Goal: Task Accomplishment & Management: Manage account settings

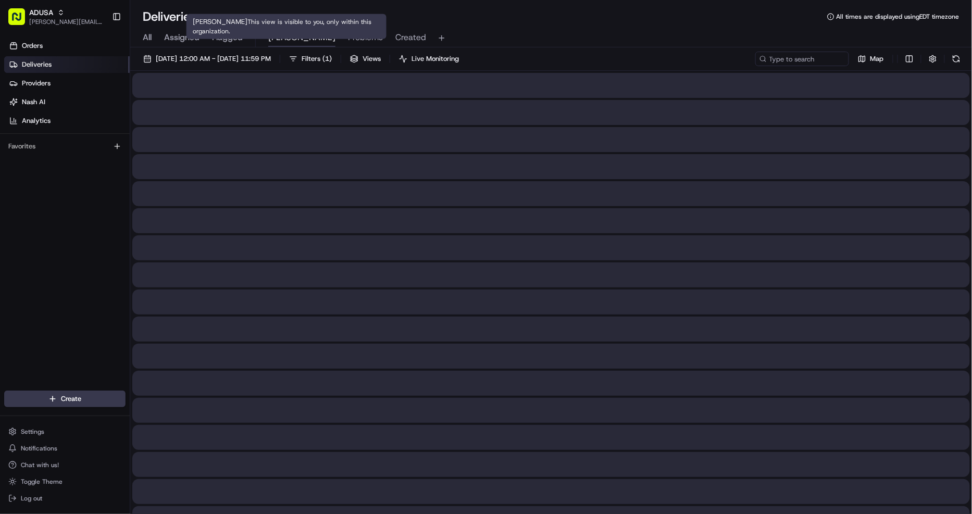
click at [278, 39] on span "[PERSON_NAME]" at bounding box center [301, 37] width 67 height 13
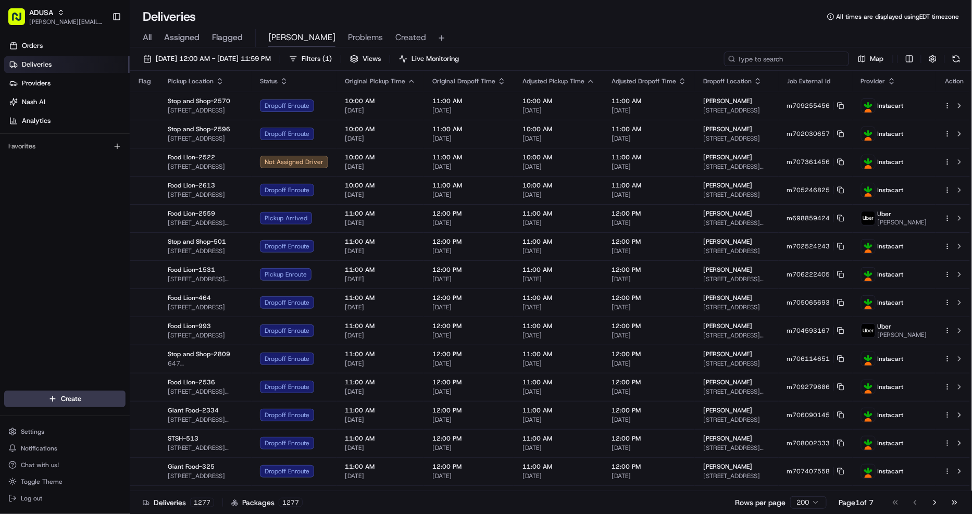
click at [795, 58] on input at bounding box center [786, 59] width 125 height 15
paste input "m708359723"
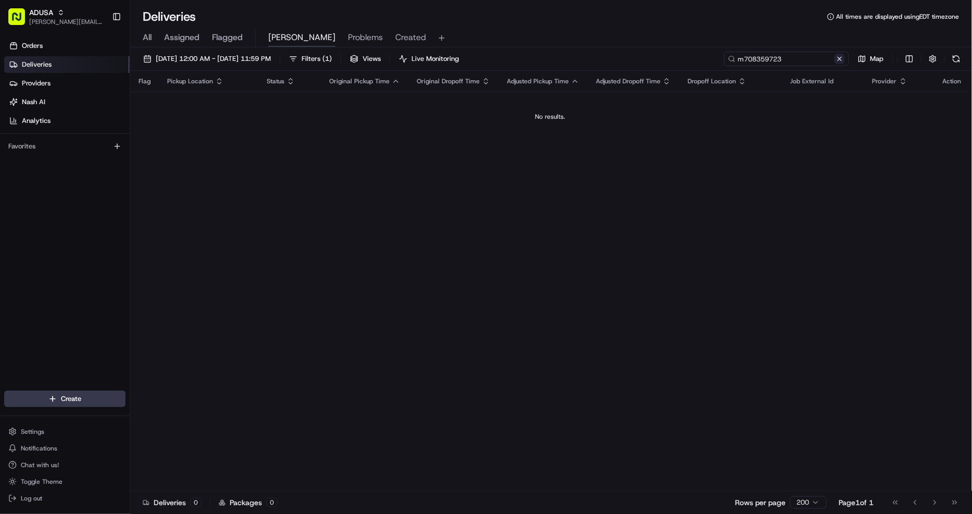
type input "m708359723"
click at [841, 58] on button at bounding box center [840, 59] width 10 height 10
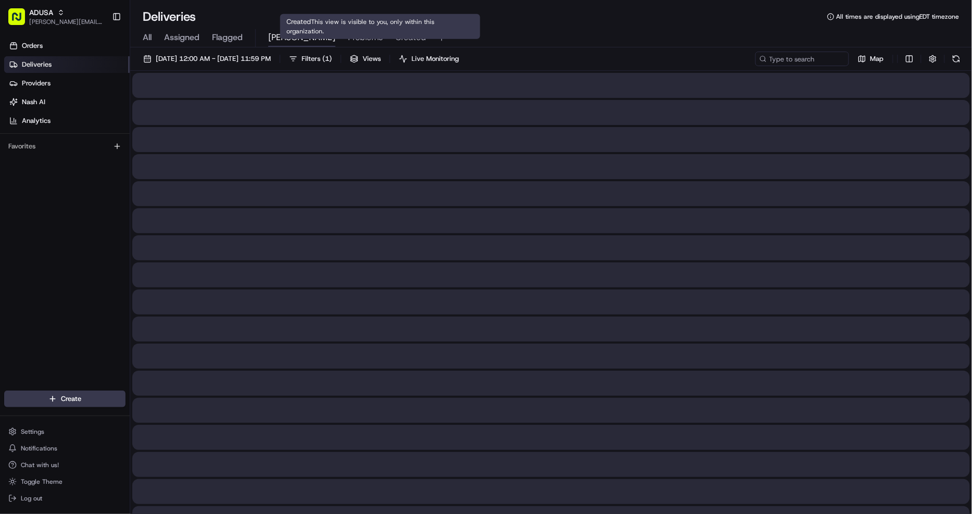
click at [395, 39] on span "Created" at bounding box center [410, 37] width 31 height 13
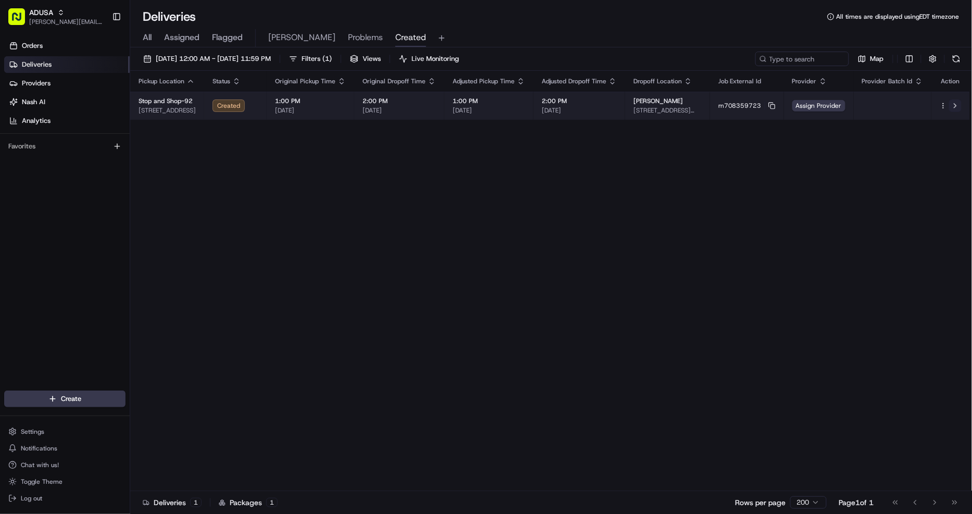
click at [952, 103] on button at bounding box center [955, 106] width 13 height 13
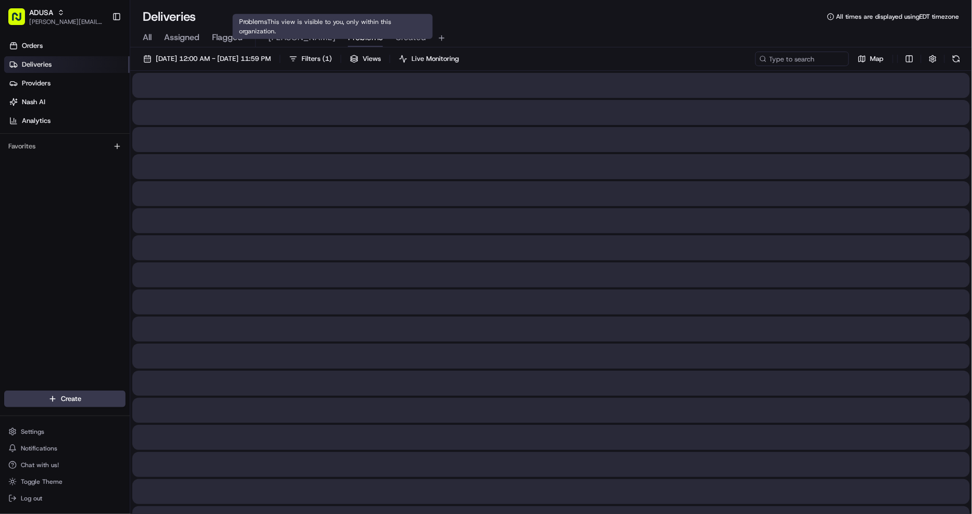
click at [348, 38] on span "Problems" at bounding box center [365, 37] width 35 height 13
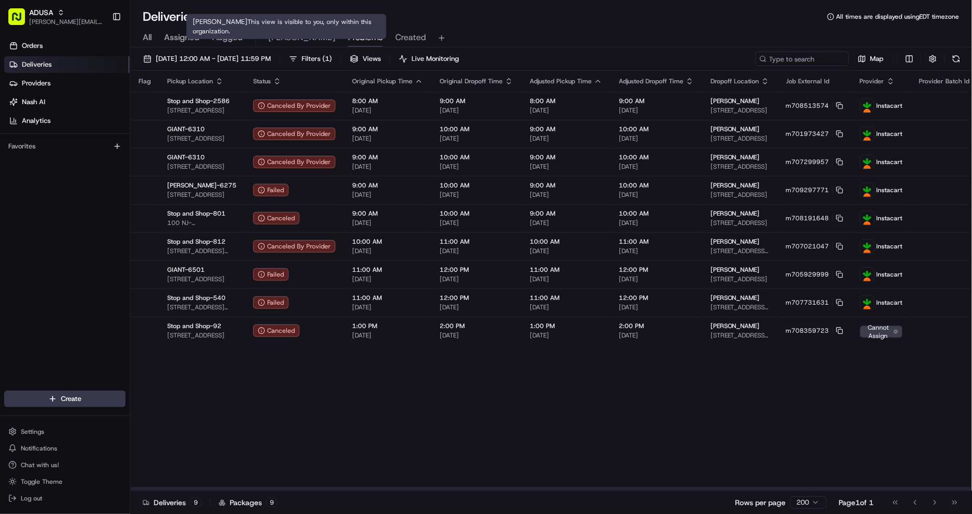
click at [291, 38] on span "[PERSON_NAME]" at bounding box center [301, 37] width 67 height 13
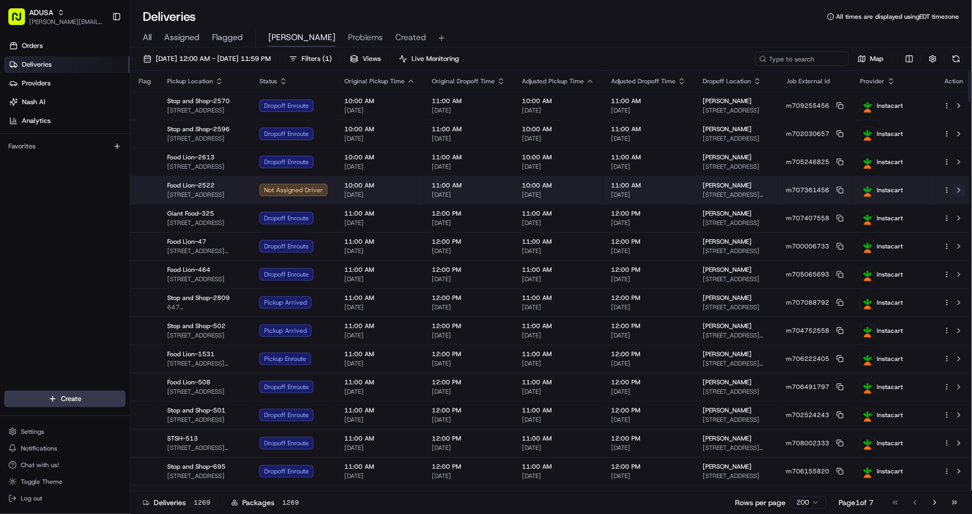
click at [953, 190] on button at bounding box center [959, 190] width 13 height 13
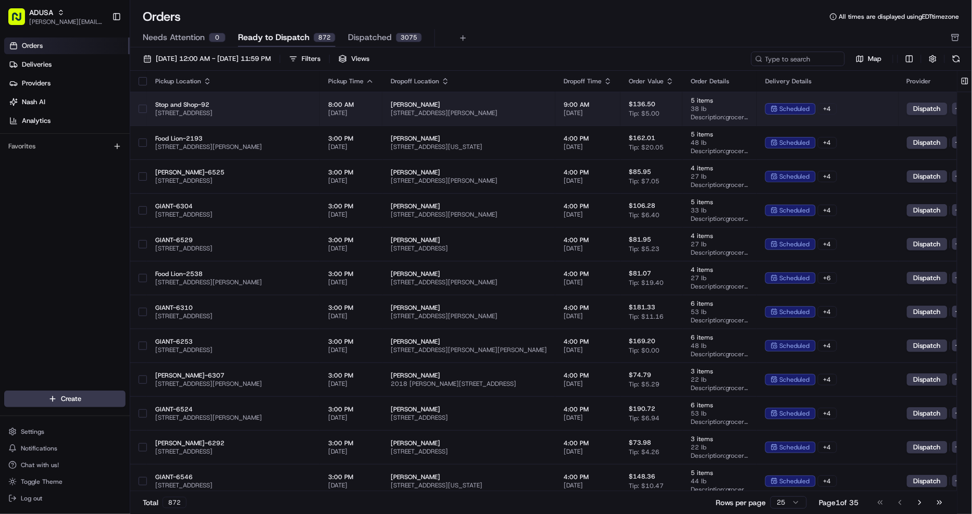
click at [460, 99] on td "[PERSON_NAME] [STREET_ADDRESS][PERSON_NAME]" at bounding box center [468, 109] width 173 height 34
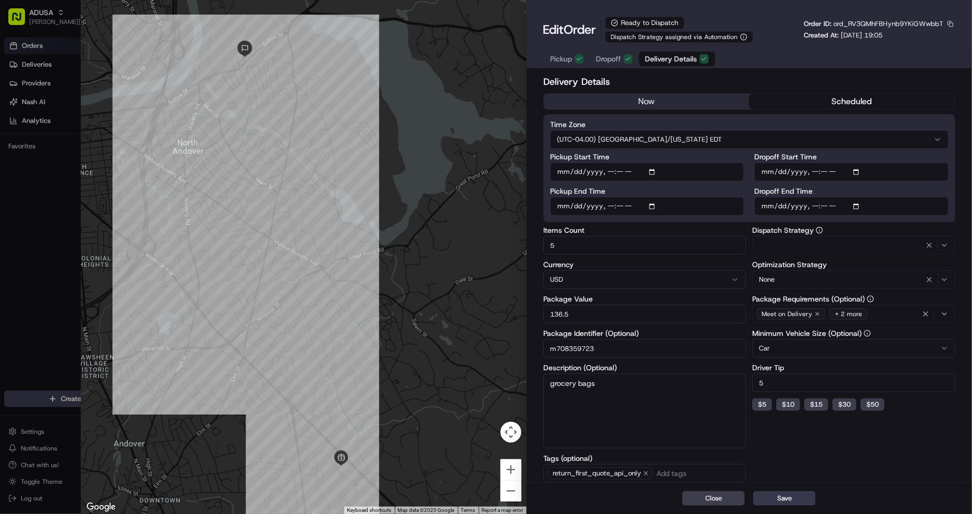
click at [608, 171] on input "Pickup Start Time" at bounding box center [647, 172] width 194 height 19
type input "[DATE]T13:00"
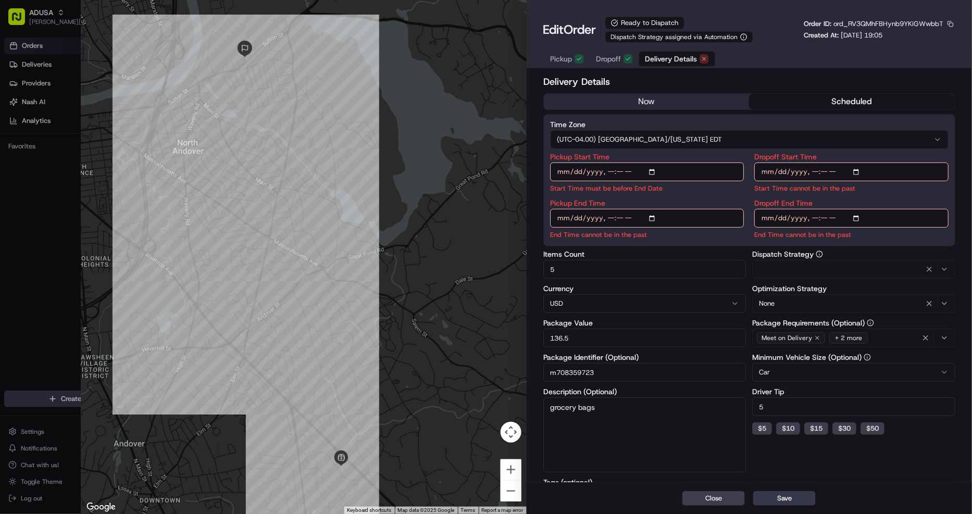
click at [607, 205] on div "Pickup End Time End Time cannot be in the past" at bounding box center [647, 220] width 194 height 40
click at [608, 219] on input "Pickup End Time" at bounding box center [647, 218] width 194 height 19
type input "[DATE]T13:30"
click at [813, 169] on input "Dropoff Start Time" at bounding box center [851, 172] width 194 height 19
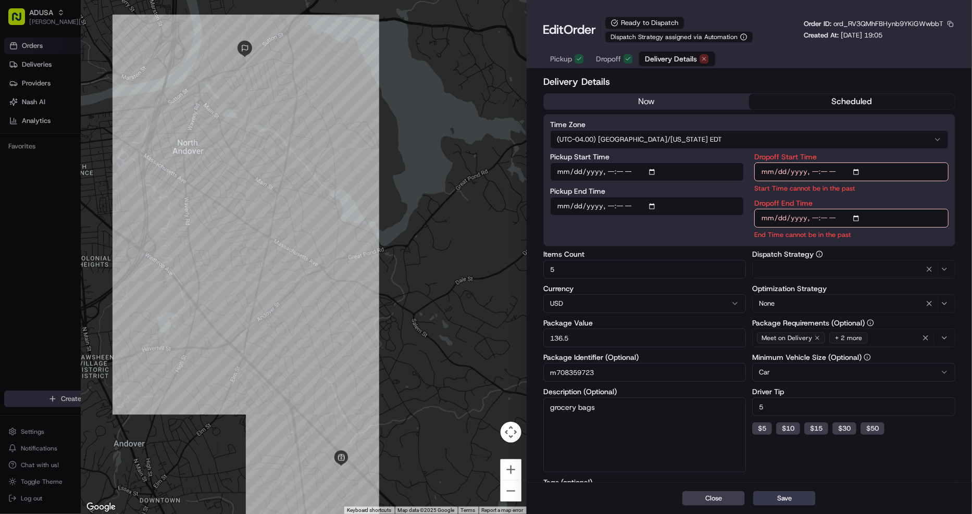
click at [813, 169] on input "Dropoff Start Time" at bounding box center [851, 172] width 194 height 19
type input "[DATE]T13:00"
click at [813, 217] on input "Dropoff End Time" at bounding box center [851, 218] width 194 height 19
type input "[DATE]T14:00"
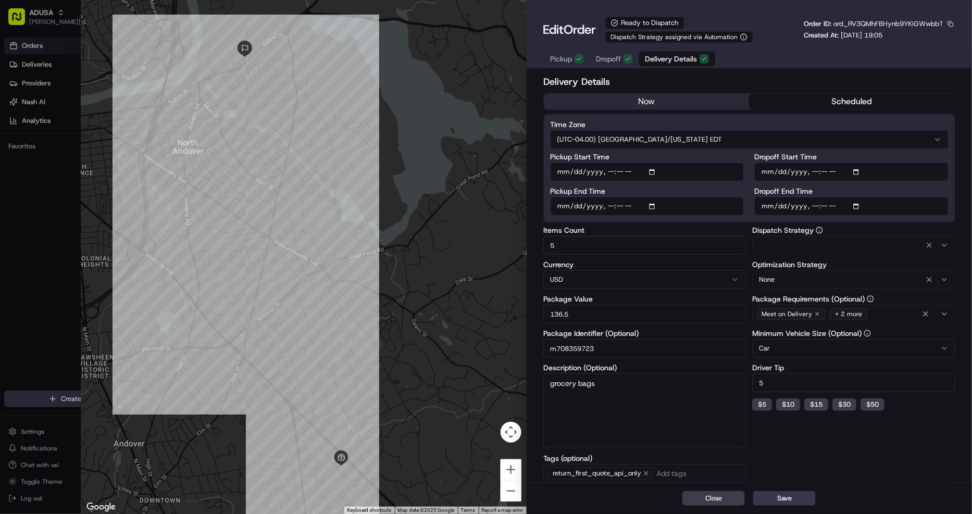
drag, startPoint x: 601, startPoint y: 350, endPoint x: 542, endPoint y: 347, distance: 58.4
click at [542, 347] on div "Delivery Details now scheduled Time Zone (UTC-04.00) [GEOGRAPHIC_DATA]/[US_STAT…" at bounding box center [749, 315] width 445 height 487
click at [790, 501] on button "Save" at bounding box center [784, 498] width 63 height 15
type input "1"
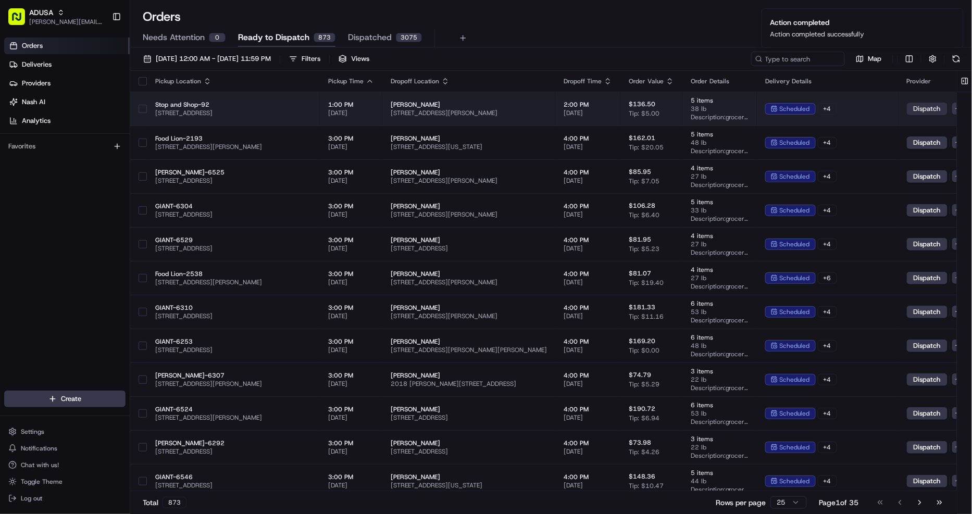
click at [927, 107] on button "Dispatch" at bounding box center [927, 109] width 41 height 13
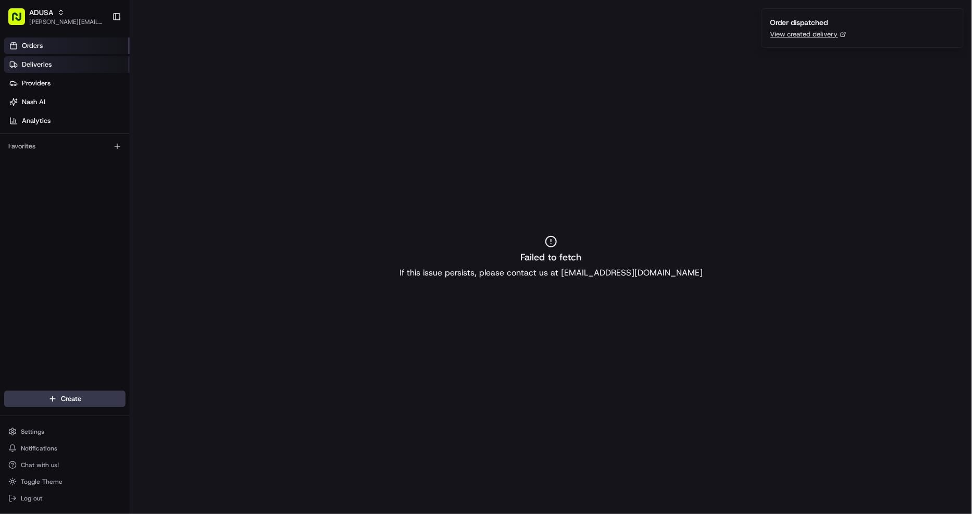
click at [24, 53] on link "Orders" at bounding box center [67, 46] width 126 height 17
click at [34, 66] on span "Deliveries" at bounding box center [37, 64] width 30 height 9
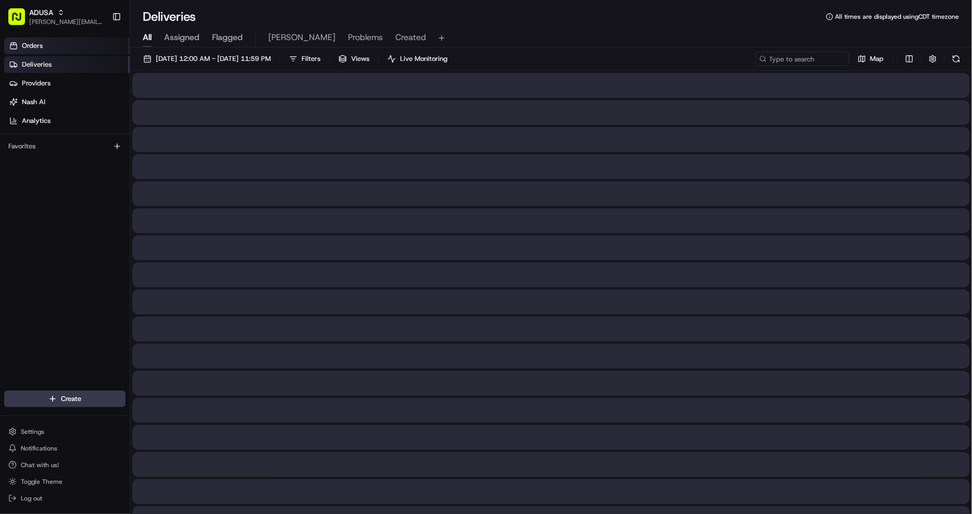
click at [34, 40] on link "Orders" at bounding box center [67, 46] width 126 height 17
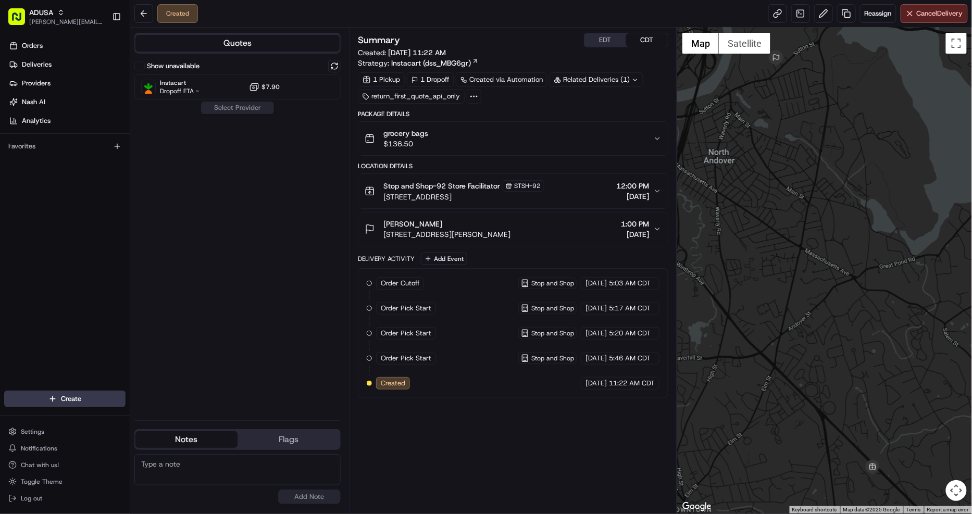
click at [183, 463] on textarea at bounding box center [237, 469] width 206 height 31
type textarea "order did not dispatch properly. customer had spoken w CC and said they will pi…"
click at [303, 497] on button "Add Note" at bounding box center [309, 497] width 63 height 15
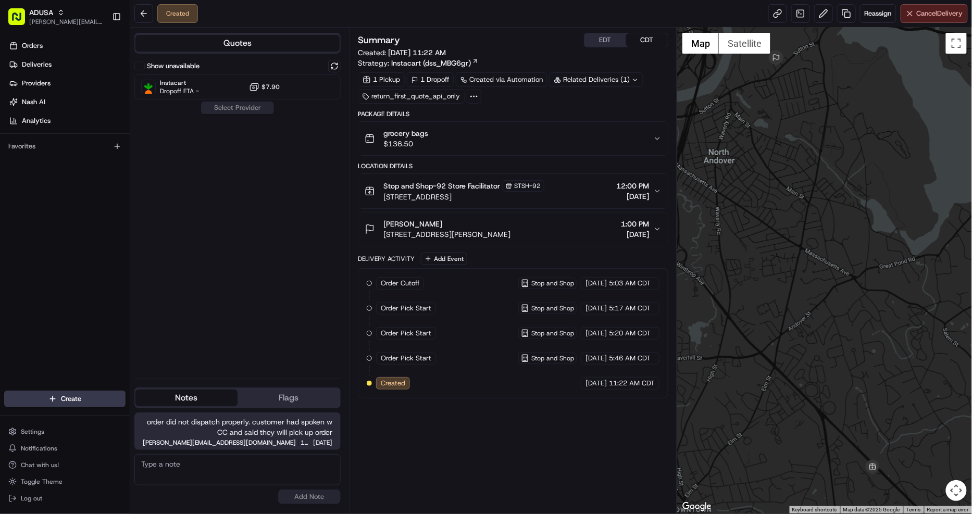
click at [912, 18] on button "Cancel Delivery" at bounding box center [934, 13] width 67 height 19
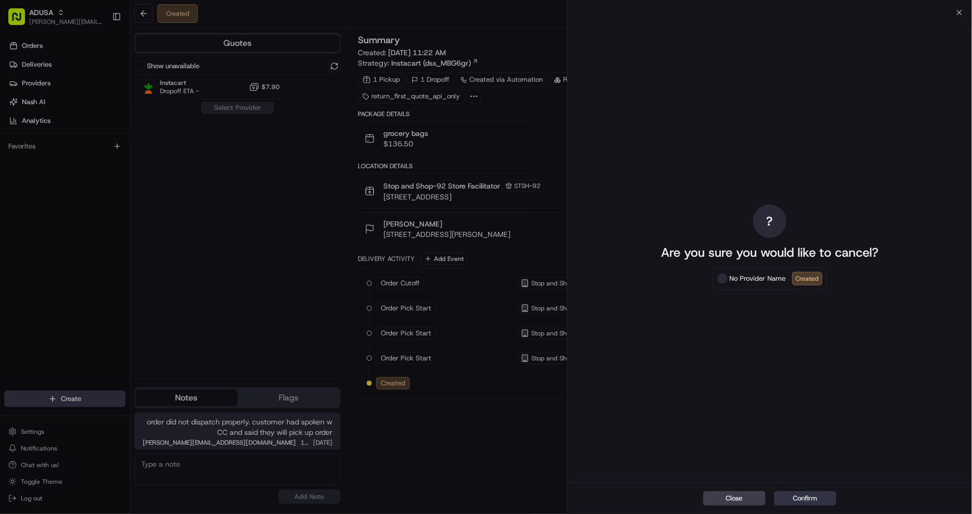
click at [805, 503] on button "Confirm" at bounding box center [805, 498] width 63 height 15
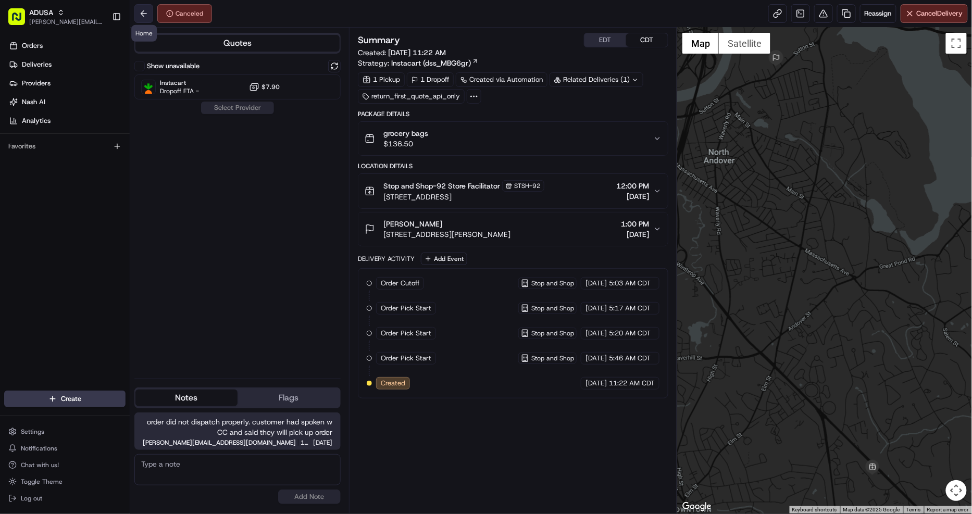
click at [138, 9] on button at bounding box center [143, 13] width 19 height 19
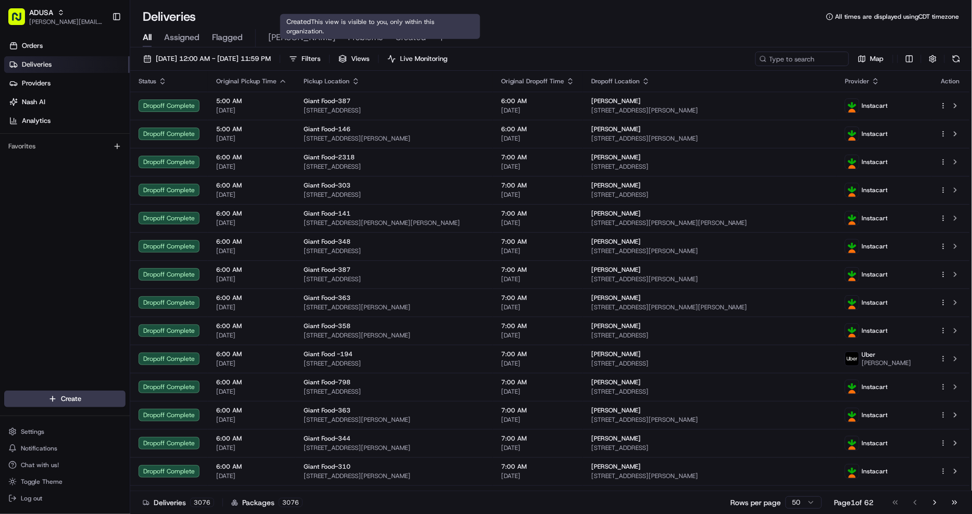
click at [395, 39] on span "Created" at bounding box center [410, 37] width 31 height 13
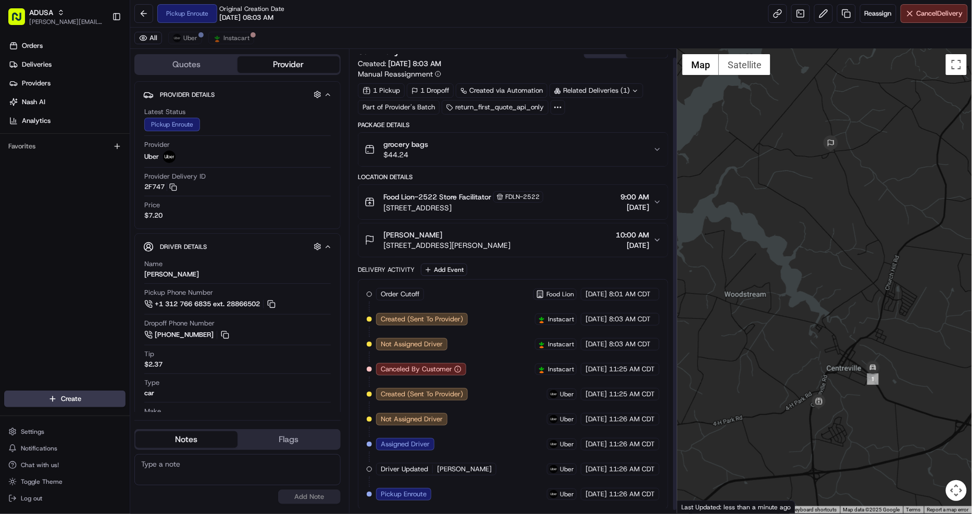
scroll to position [13, 0]
click at [146, 13] on button at bounding box center [143, 13] width 19 height 19
